Goal: Task Accomplishment & Management: Use online tool/utility

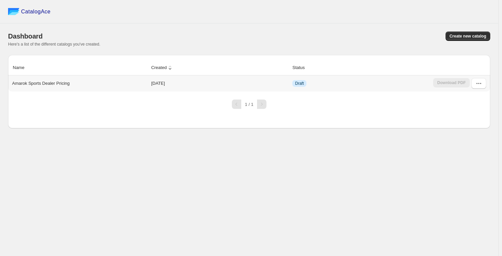
click at [60, 85] on p "Amarok Sports Dealer Pricing" at bounding box center [40, 83] width 57 height 7
click at [167, 83] on td "[DATE]" at bounding box center [219, 84] width 141 height 16
click at [485, 82] on button "button" at bounding box center [478, 83] width 15 height 11
click at [472, 141] on span "Edit" at bounding box center [478, 144] width 34 height 7
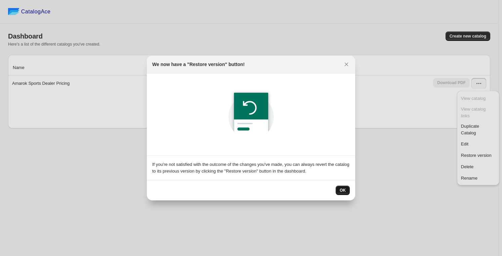
click at [343, 190] on span "OK" at bounding box center [342, 190] width 6 height 5
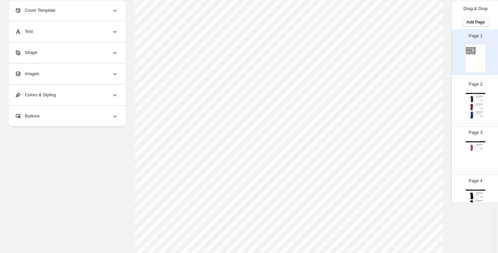
scroll to position [234, 0]
click at [472, 99] on img at bounding box center [471, 99] width 7 height 7
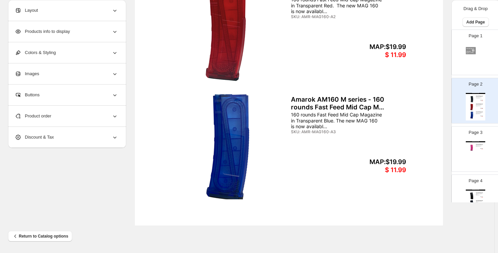
click at [386, 47] on div "MAP:$19.99" at bounding box center [383, 47] width 45 height 8
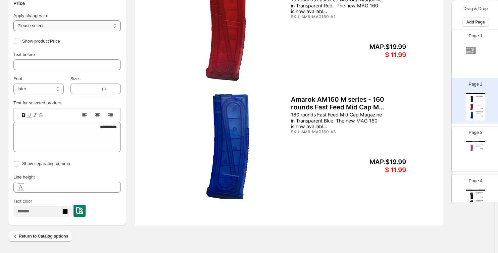
click at [58, 25] on select "**********" at bounding box center [66, 25] width 107 height 11
click at [65, 12] on div "**********" at bounding box center [66, 12] width 107 height 67
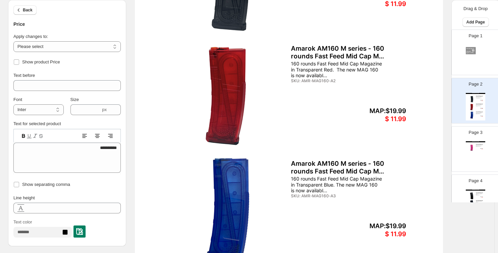
scroll to position [167, 0]
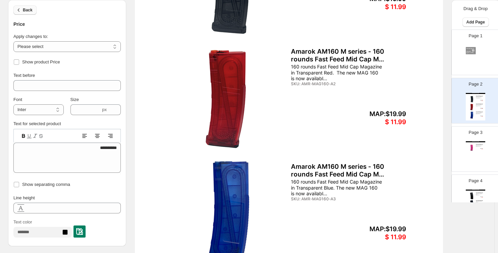
click at [27, 12] on span "Back" at bounding box center [28, 9] width 10 height 5
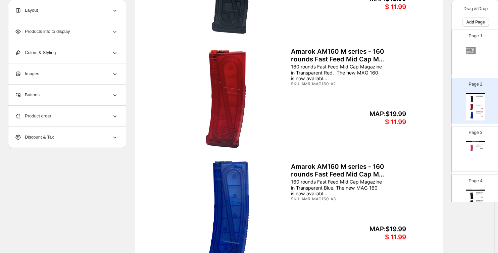
click at [60, 4] on div "Layout" at bounding box center [66, 10] width 103 height 21
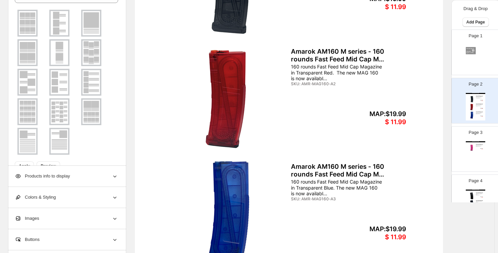
click at [31, 23] on img at bounding box center [27, 23] width 17 height 24
click at [44, 163] on span "Preview" at bounding box center [48, 165] width 15 height 5
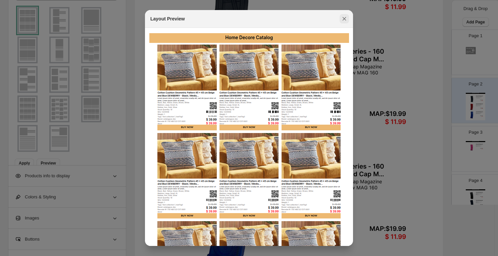
click at [346, 19] on icon ":r4c:" at bounding box center [344, 18] width 7 height 7
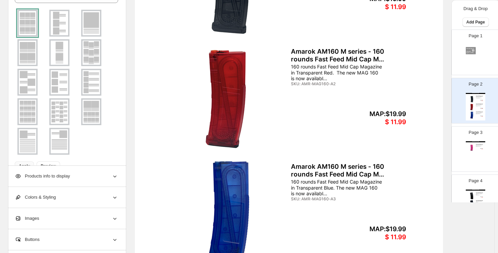
click at [26, 164] on span "Apply" at bounding box center [24, 165] width 11 height 5
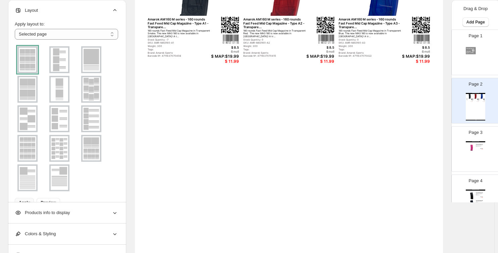
scroll to position [66, 0]
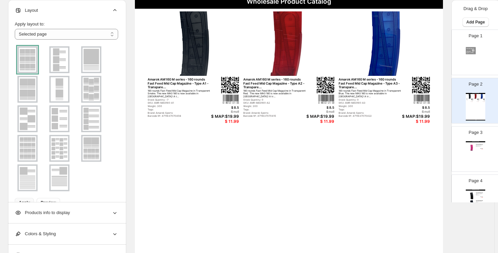
click at [463, 156] on div "Page 3 Wholesale Product Catalog Amarok AM160 M series - 160 rounds Fast Feed M…" at bounding box center [473, 146] width 42 height 45
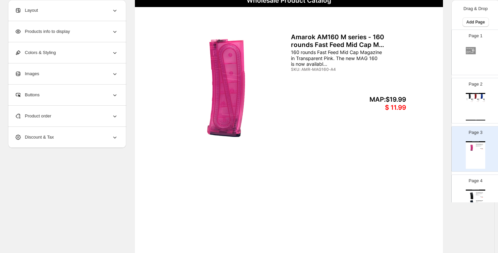
click at [486, 196] on div "Page 4 Wholesale Product Catalog Amarok AM250 M series - 250 rounds Fast Feed M…" at bounding box center [473, 194] width 42 height 45
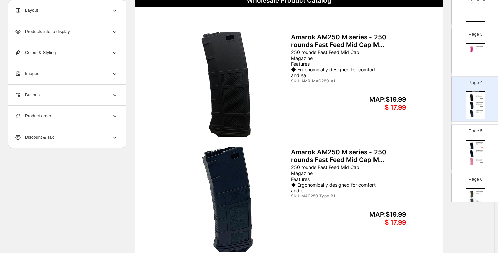
scroll to position [101, 0]
click at [480, 182] on div "Page 6 Wholesale Product Catalog Amarok AM250 M series - 250 rounds Fast Feed M…" at bounding box center [473, 190] width 42 height 45
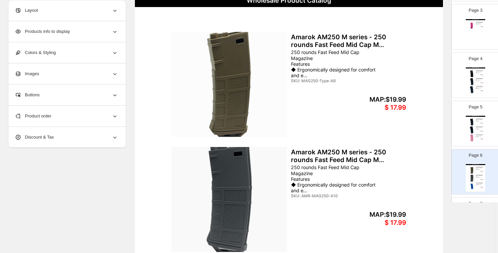
scroll to position [134, 0]
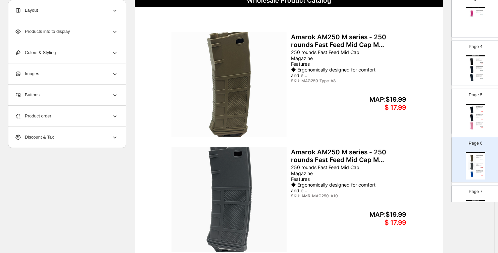
click at [484, 172] on div "Page 6 Wholesale Product Catalog Amarok AM250 M series - 250 rounds Fast Feed M…" at bounding box center [473, 157] width 42 height 45
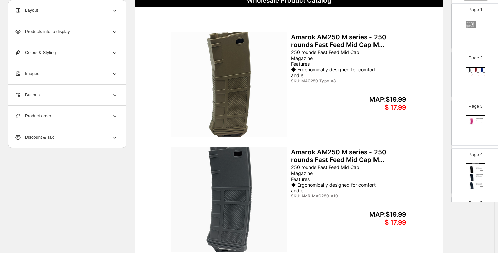
scroll to position [0, 0]
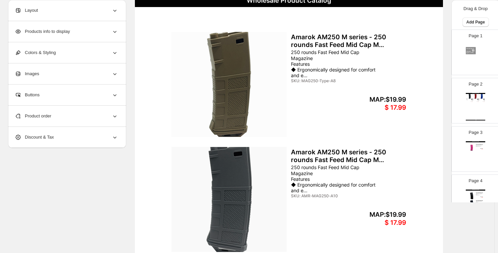
click at [485, 102] on div "Page 2 Wholesale Product Catalog Amarok AM160 M series - 160 rounds Fast Feed M…" at bounding box center [473, 98] width 42 height 45
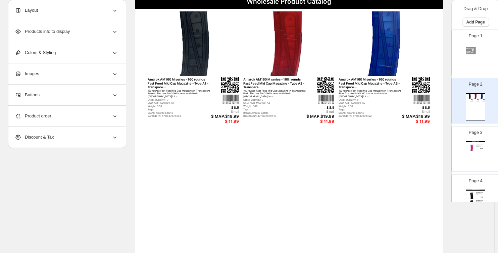
click at [471, 135] on p "Page 3" at bounding box center [476, 132] width 14 height 7
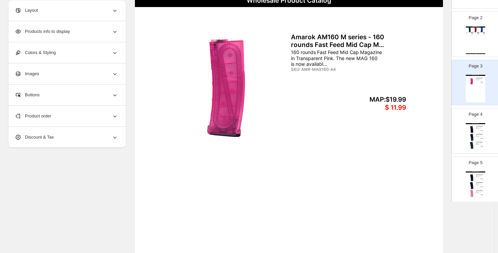
scroll to position [67, 0]
click at [468, 140] on img at bounding box center [471, 136] width 7 height 7
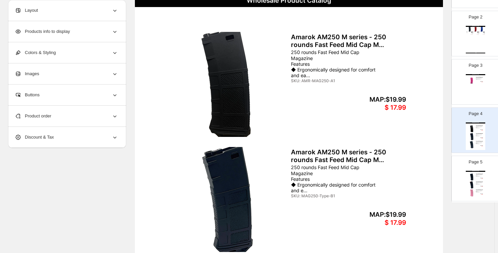
scroll to position [99, 0]
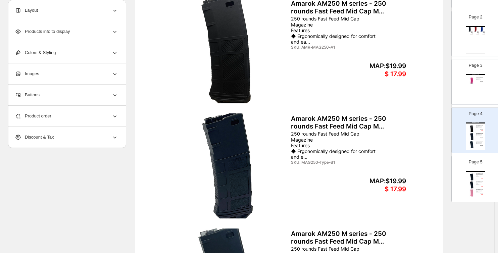
click at [48, 7] on div "Layout" at bounding box center [66, 10] width 103 height 21
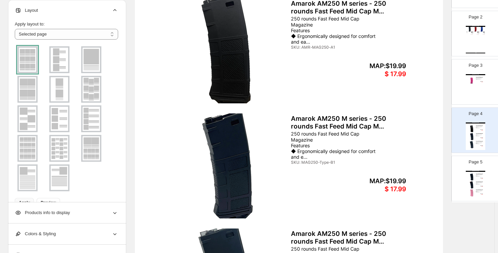
click at [26, 146] on img at bounding box center [27, 148] width 17 height 24
click at [29, 202] on span "Apply" at bounding box center [24, 202] width 11 height 5
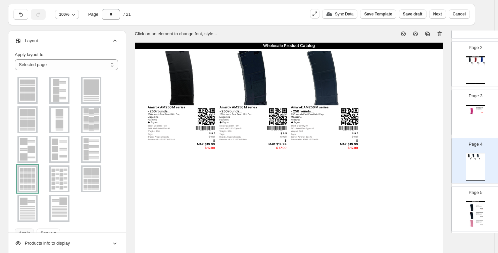
scroll to position [34, 0]
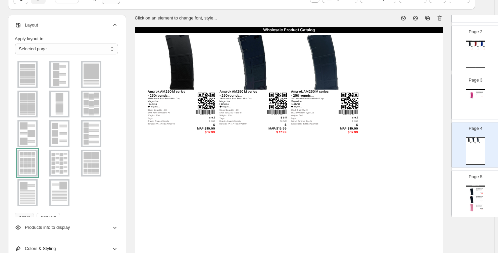
click at [480, 199] on div "Amarok AM250 M series - 250 rounds Fast Feed Mid Cap M... 250 rounds Fast Feed …" at bounding box center [479, 197] width 7 height 3
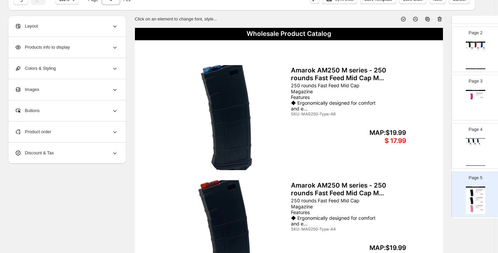
scroll to position [0, 0]
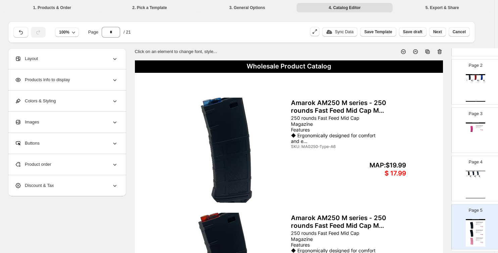
click at [479, 89] on div "Wholesale Product Catalog Amarok AM160 M series - 160 rounds Fast Feed Mid Cap …" at bounding box center [475, 88] width 19 height 28
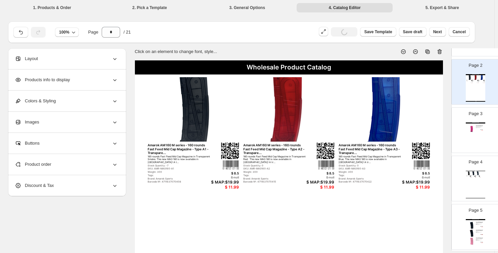
click at [475, 130] on div "Wholesale Product Catalog Amarok AM160 M series - 160 rounds Fast Feed Mid Cap …" at bounding box center [475, 137] width 19 height 28
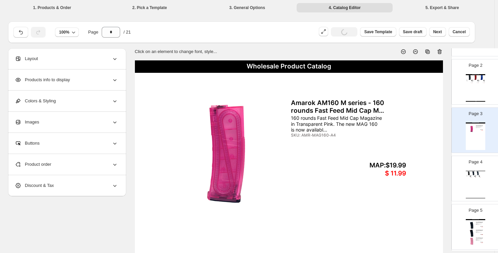
click at [466, 167] on div "Page 4 Wholesale Product Catalog Amarok AM250 M series - 250 rounds... 250 roun…" at bounding box center [473, 175] width 42 height 45
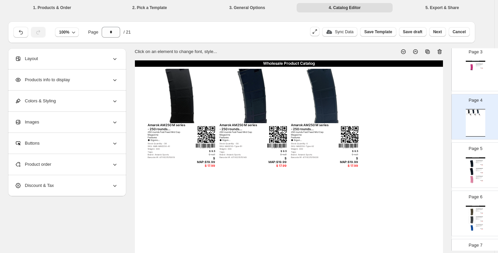
scroll to position [168, 0]
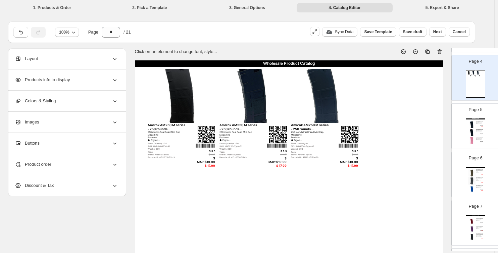
click at [480, 138] on div "Amarok AM250 M series - 250 rounds Fast Feed Mid Cap M..." at bounding box center [479, 137] width 7 height 1
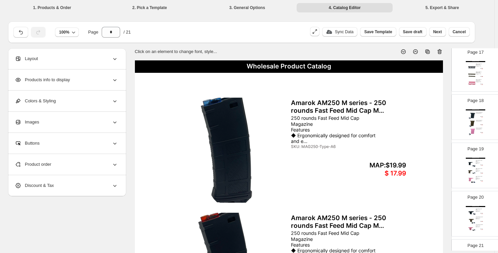
scroll to position [806, 0]
click at [477, 135] on div "Wholesale Product Catalog Amarok Vertical Grip - Black Vertical Grip, a great s…" at bounding box center [475, 123] width 19 height 28
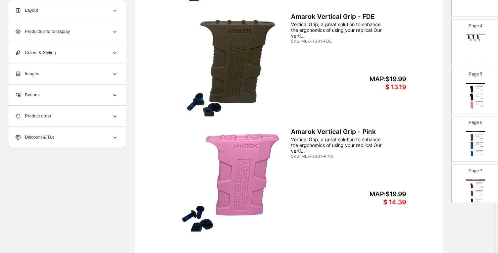
scroll to position [201, 0]
click at [481, 145] on div "Wholesale Product Catalog Amarok AM250 M series - 250 rounds Fast Feed Mid Cap …" at bounding box center [475, 147] width 19 height 28
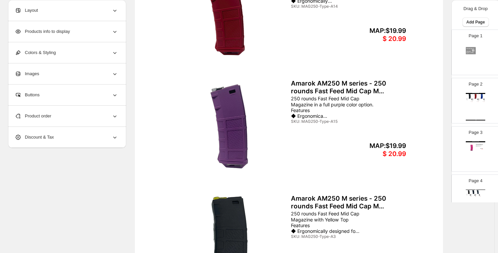
scroll to position [134, 0]
click at [476, 185] on div "Page 4 Wholesale Product Catalog Amarok AM250 M series - 250 rounds... 250 roun…" at bounding box center [473, 194] width 42 height 45
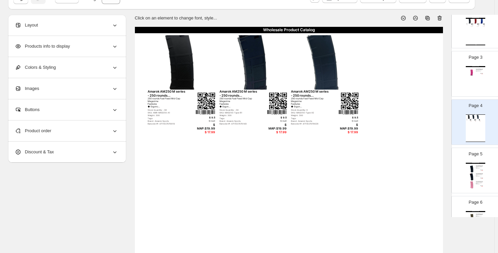
scroll to position [101, 0]
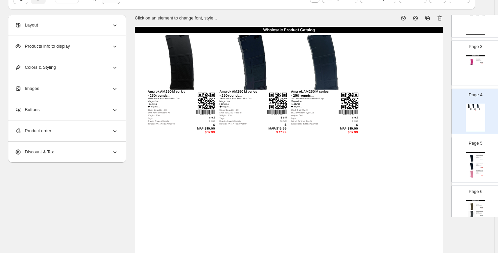
click at [469, 164] on img at bounding box center [471, 165] width 7 height 7
type input "*"
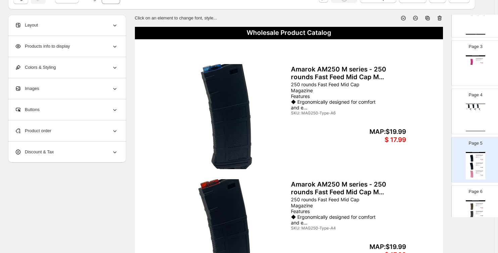
scroll to position [67, 0]
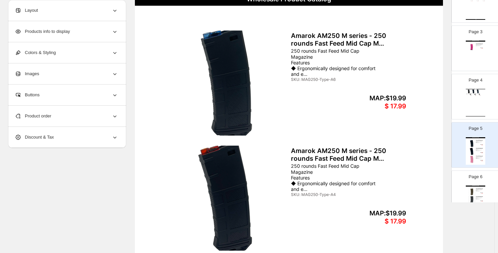
click at [253, 84] on img at bounding box center [229, 83] width 115 height 105
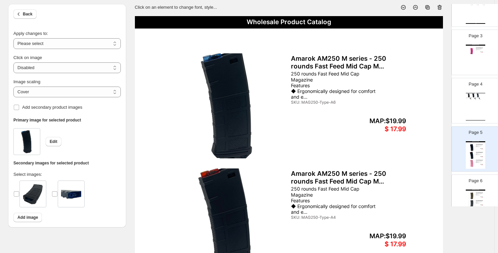
scroll to position [34, 0]
